Goal: Entertainment & Leisure: Consume media (video, audio)

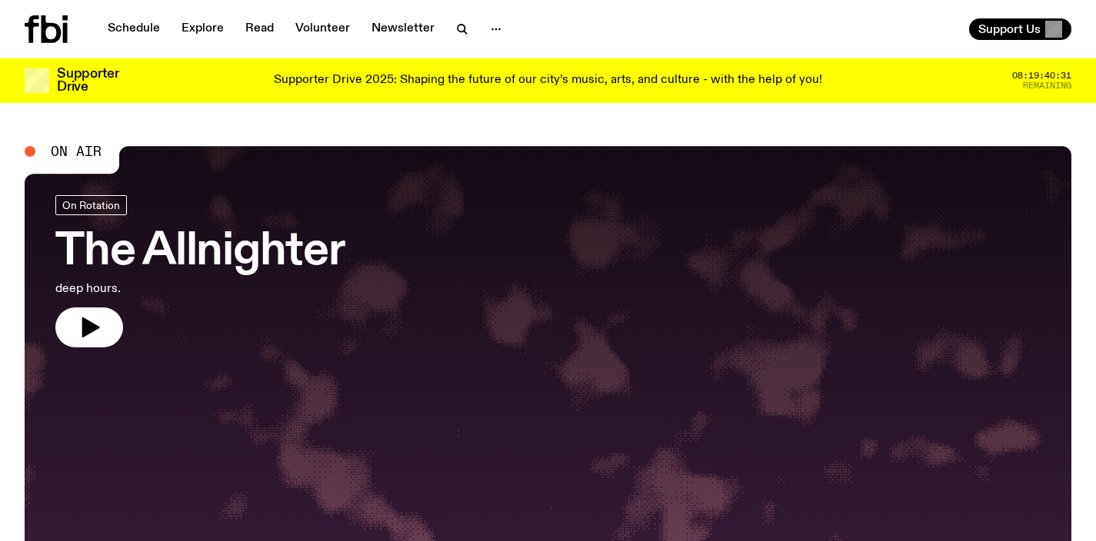
click at [211, 248] on h3 "The Allnighter" at bounding box center [199, 252] width 289 height 43
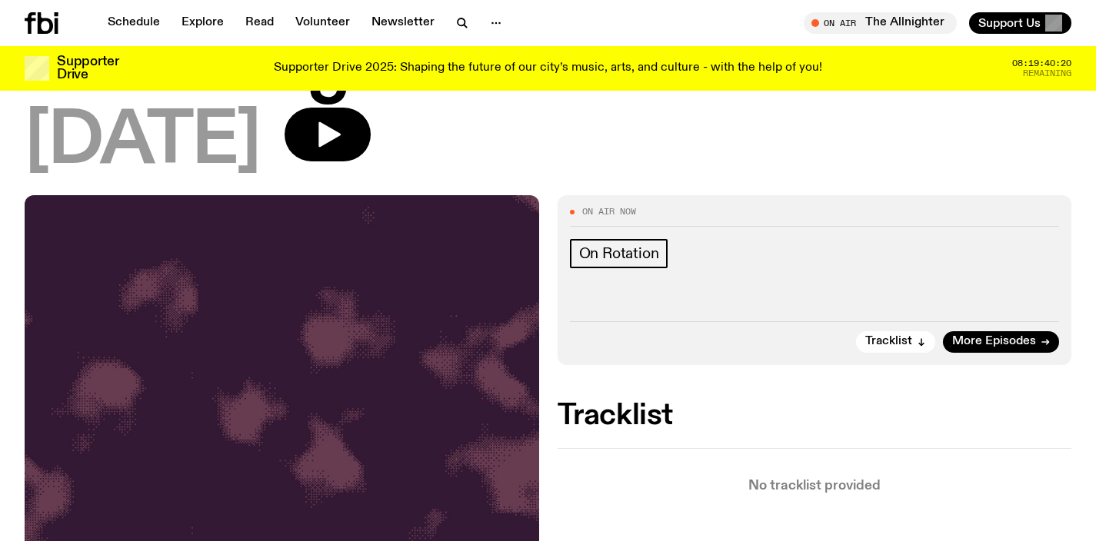
scroll to position [22, 0]
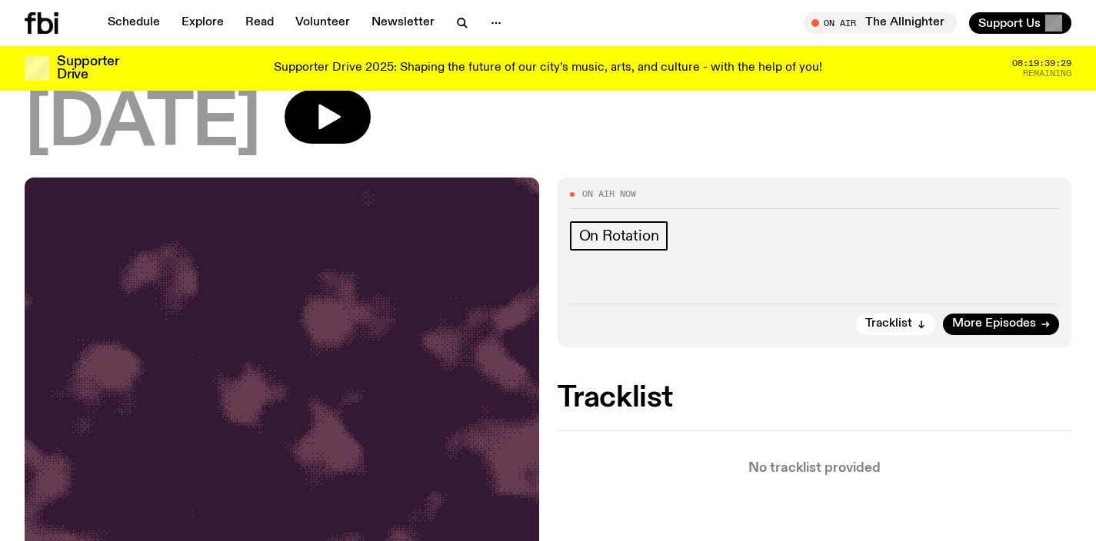
scroll to position [154, 0]
